Goal: Task Accomplishment & Management: Use online tool/utility

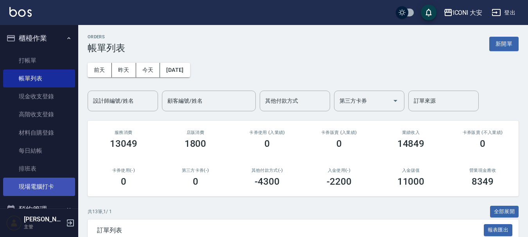
scroll to position [147, 0]
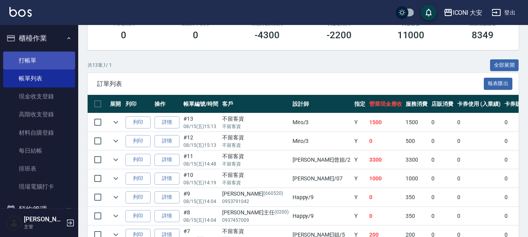
click at [33, 59] on link "打帳單" at bounding box center [39, 61] width 72 height 18
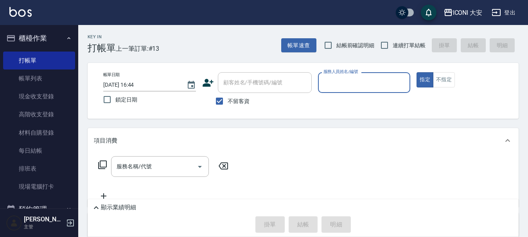
click at [363, 84] on input "服務人員姓名/編號" at bounding box center [365, 83] width 86 height 14
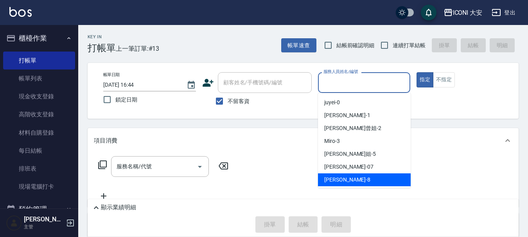
click at [348, 182] on div "Yulisa -8" at bounding box center [364, 180] width 93 height 13
type input "Yulisa-8"
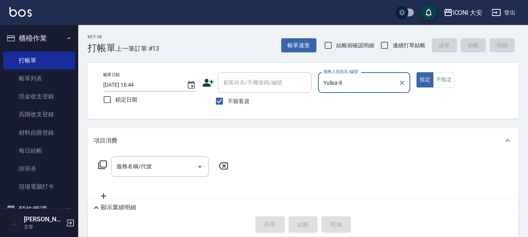
click at [99, 164] on icon at bounding box center [102, 164] width 9 height 9
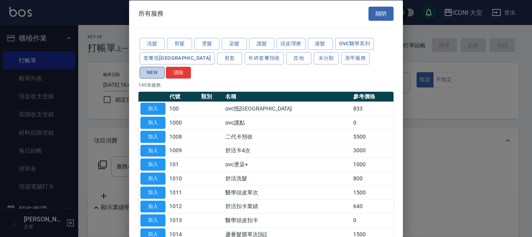
click at [165, 66] on button "NEW" at bounding box center [152, 72] width 25 height 12
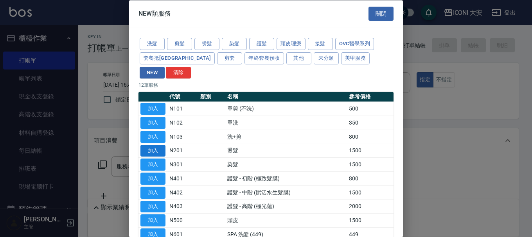
click at [152, 145] on button "加入" at bounding box center [152, 151] width 25 height 12
type input "燙髮(N201)"
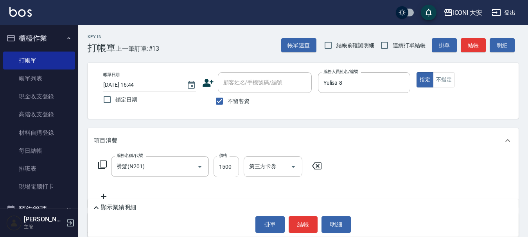
click at [228, 166] on input "1500" at bounding box center [226, 166] width 25 height 21
type input "2500"
click at [307, 228] on button "結帳" at bounding box center [303, 225] width 29 height 16
